Goal: Navigation & Orientation: Find specific page/section

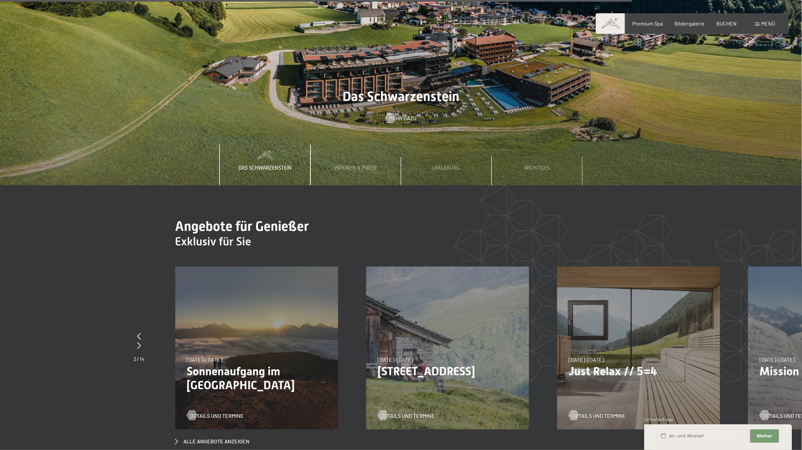
scroll to position [2987, 0]
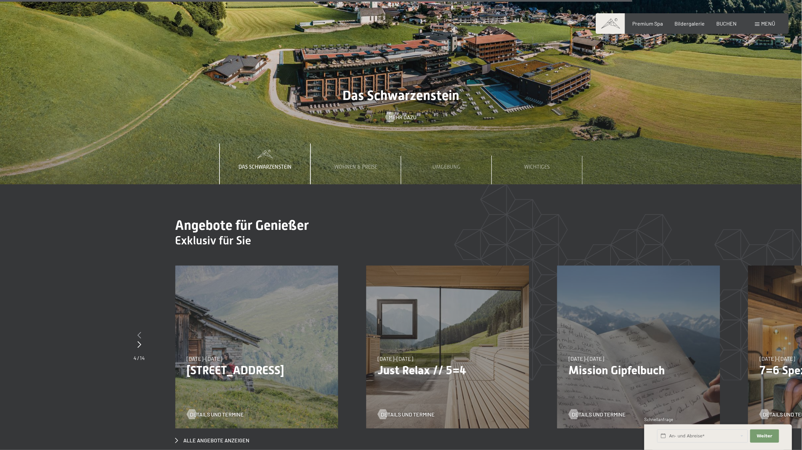
click at [137, 332] on icon at bounding box center [139, 335] width 4 height 7
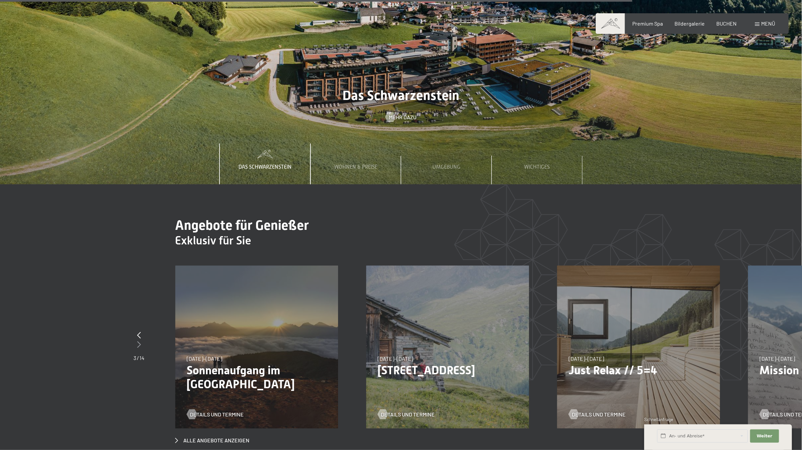
click at [139, 341] on icon at bounding box center [139, 344] width 4 height 7
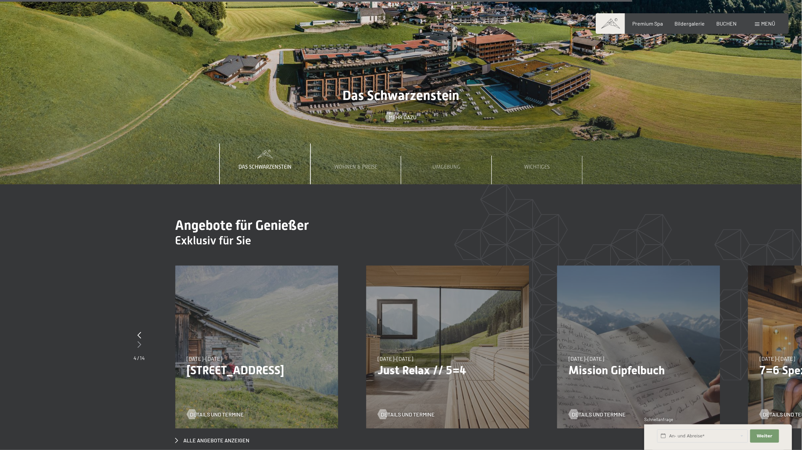
click at [139, 341] on icon at bounding box center [139, 344] width 4 height 7
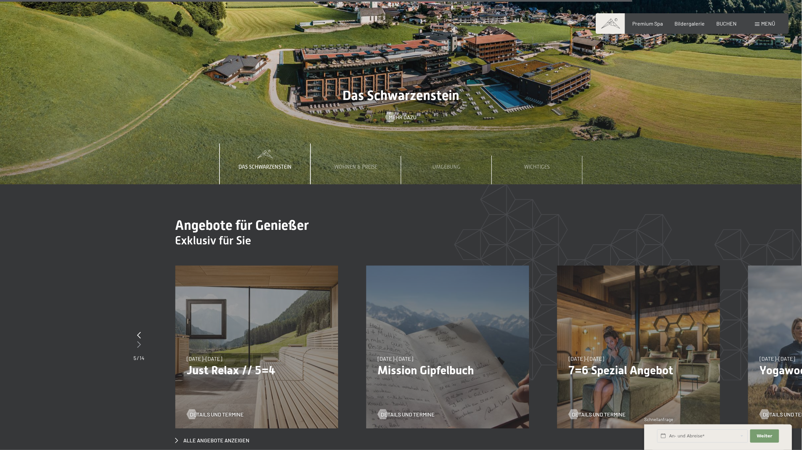
click at [139, 341] on icon at bounding box center [139, 344] width 4 height 7
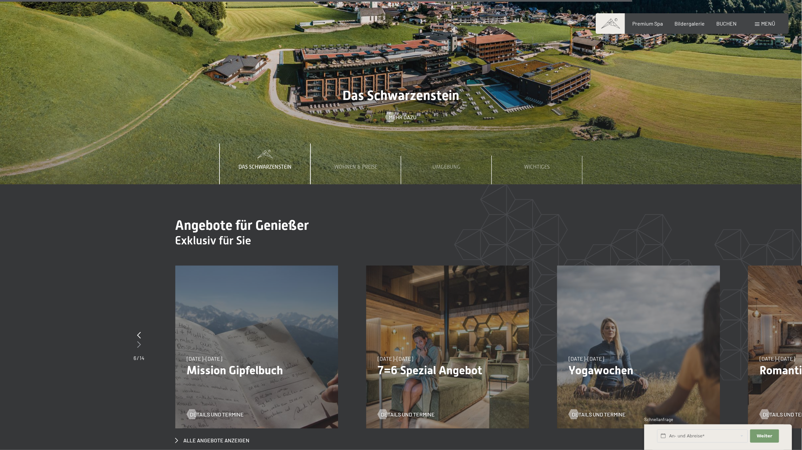
click at [139, 341] on icon at bounding box center [139, 344] width 4 height 7
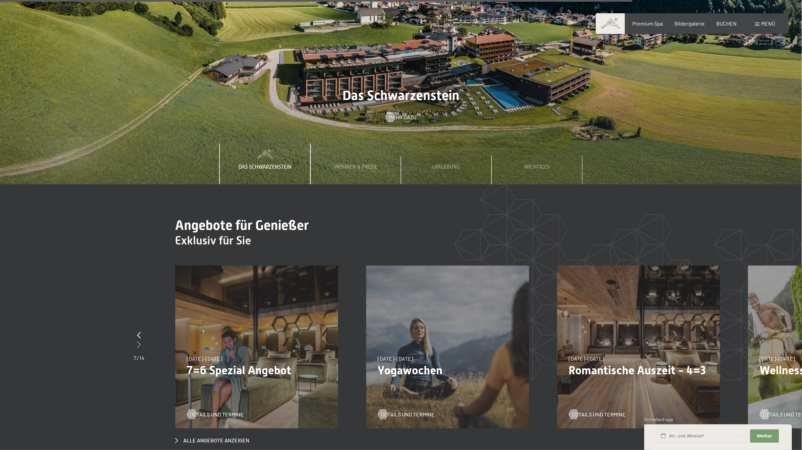
click at [139, 341] on icon at bounding box center [139, 344] width 4 height 7
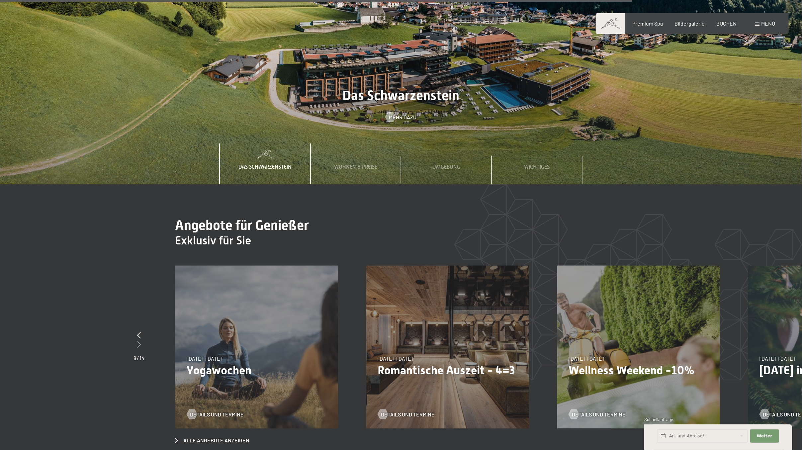
click at [139, 341] on icon at bounding box center [139, 344] width 4 height 7
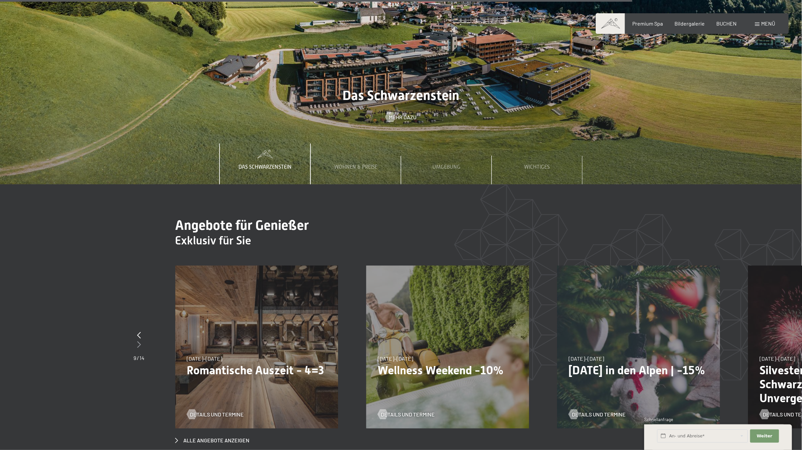
click at [141, 341] on icon at bounding box center [139, 344] width 4 height 7
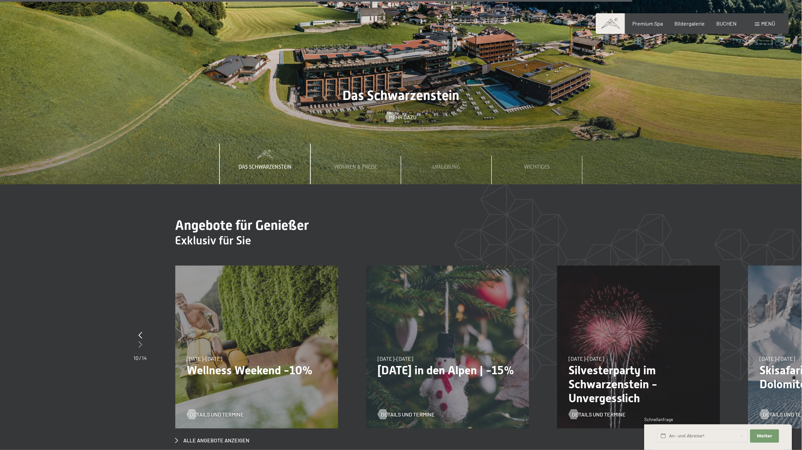
click at [141, 341] on icon at bounding box center [140, 344] width 4 height 7
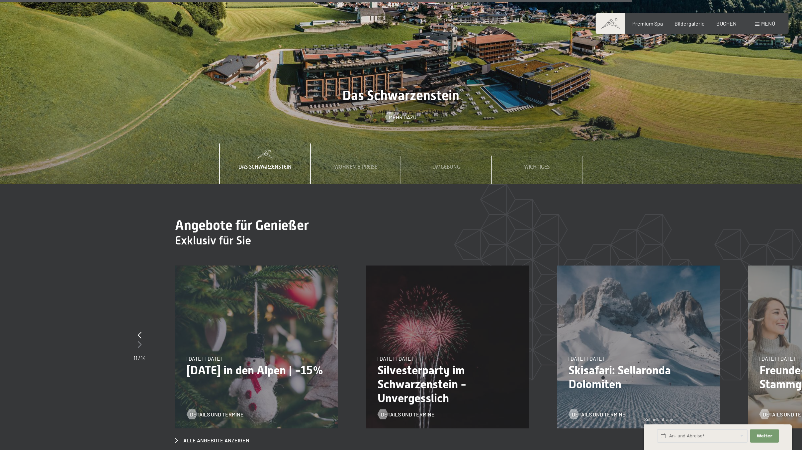
click at [141, 341] on icon at bounding box center [140, 344] width 4 height 7
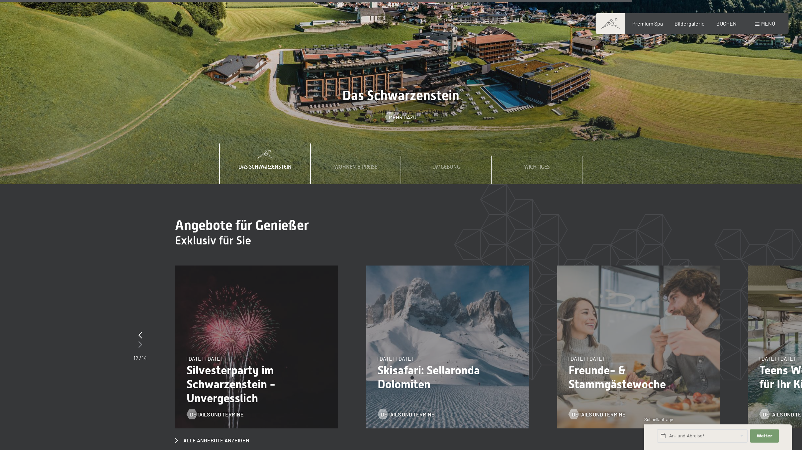
click at [141, 341] on icon at bounding box center [140, 344] width 4 height 7
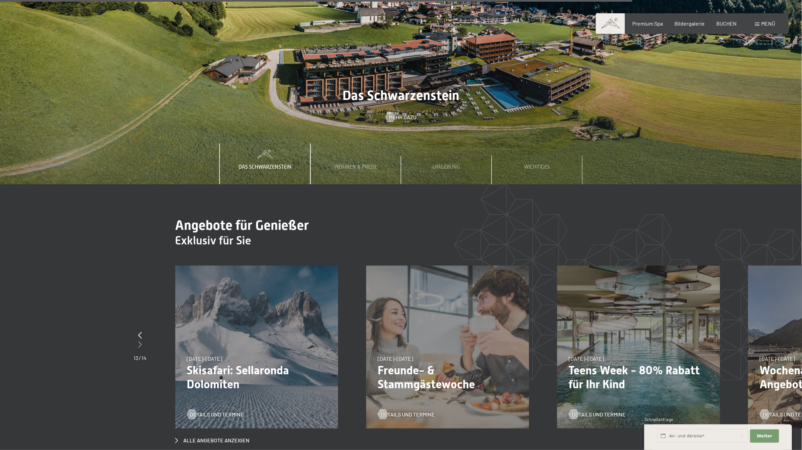
click at [141, 341] on icon at bounding box center [140, 344] width 4 height 7
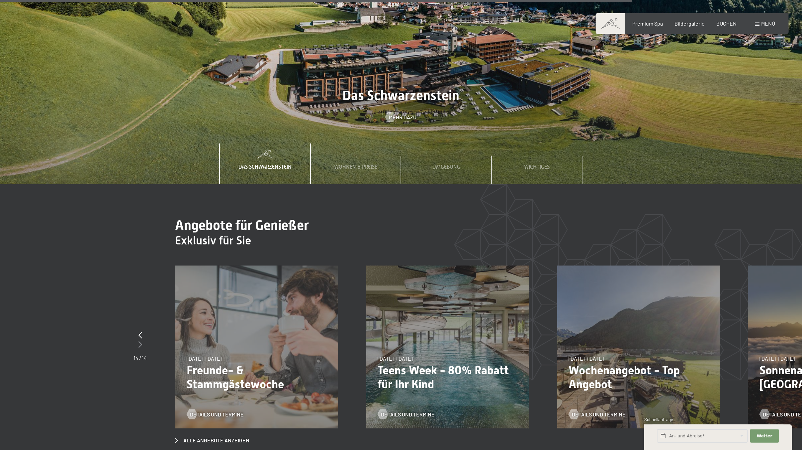
click at [141, 341] on icon at bounding box center [140, 344] width 4 height 7
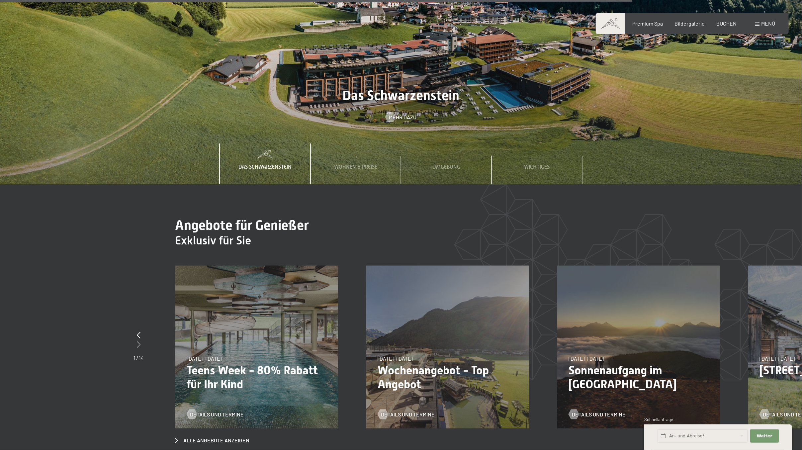
click at [141, 340] on div at bounding box center [139, 344] width 10 height 9
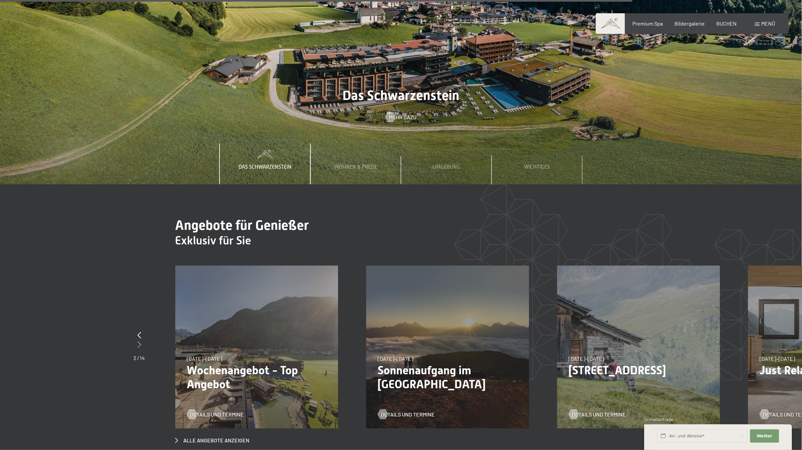
click at [141, 341] on icon at bounding box center [139, 344] width 4 height 7
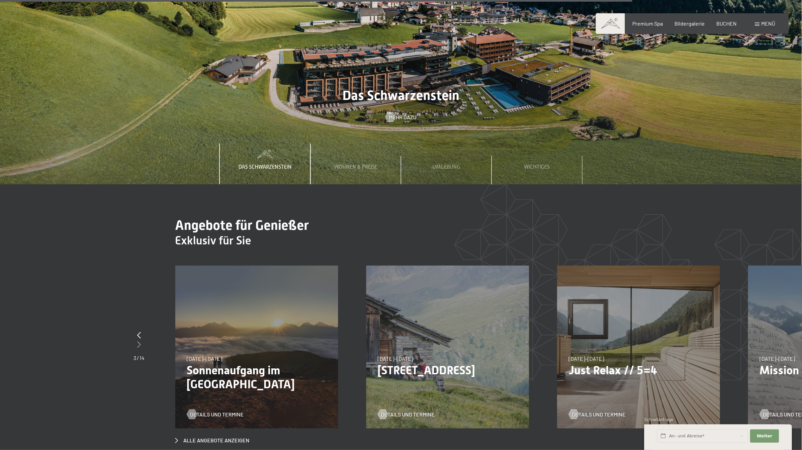
click at [141, 341] on icon at bounding box center [139, 344] width 4 height 7
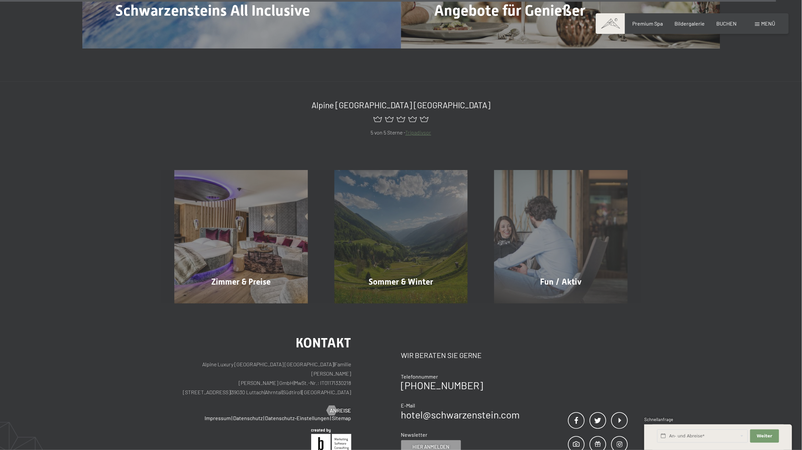
scroll to position [3725, 0]
